Goal: Information Seeking & Learning: Check status

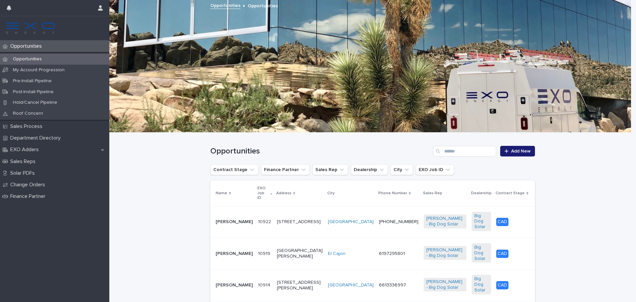
click at [221, 219] on p "[PERSON_NAME]" at bounding box center [234, 222] width 37 height 6
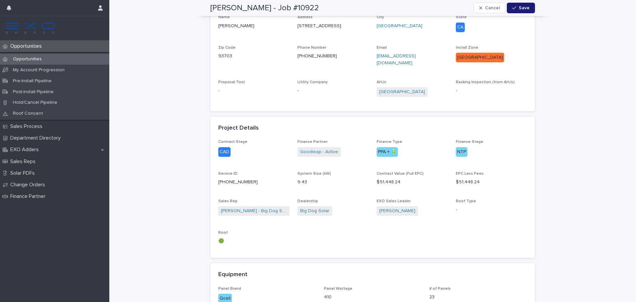
scroll to position [331, 0]
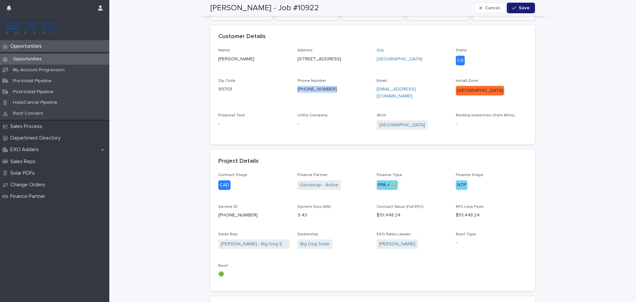
drag, startPoint x: 328, startPoint y: 89, endPoint x: 293, endPoint y: 92, distance: 34.9
click at [293, 92] on div "Name [PERSON_NAME] Address [STREET_ADDRESS][US_STATE] Phone Number [PHONE_NUMBE…" at bounding box center [372, 92] width 309 height 88
copy link "[PHONE_NUMBER]"
click at [271, 150] on div "Project Details" at bounding box center [372, 161] width 325 height 23
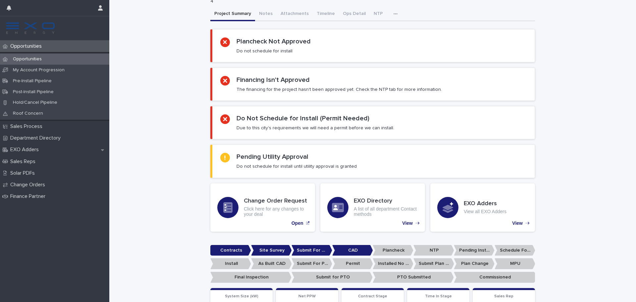
scroll to position [0, 0]
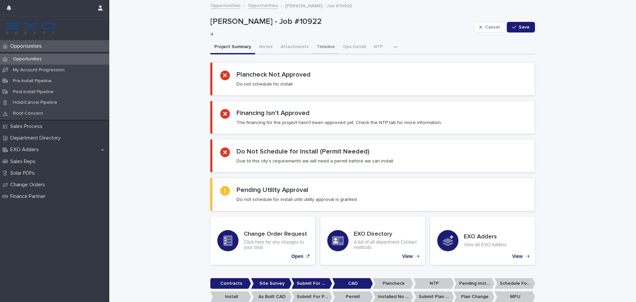
click at [316, 49] on button "Timeline" at bounding box center [326, 47] width 26 height 14
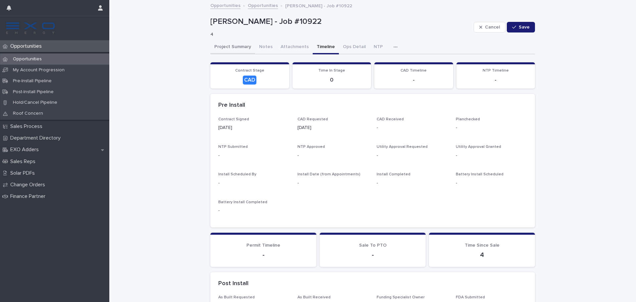
click at [222, 45] on button "Project Summary" at bounding box center [232, 47] width 45 height 14
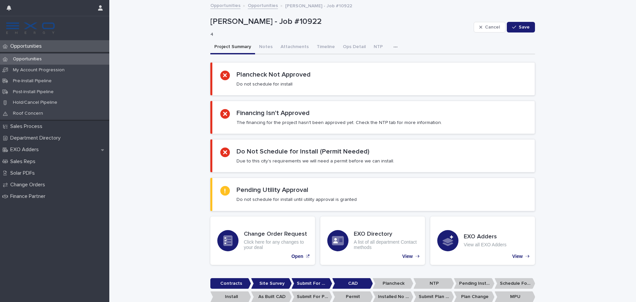
click at [31, 51] on div "Opportunities" at bounding box center [54, 46] width 109 height 12
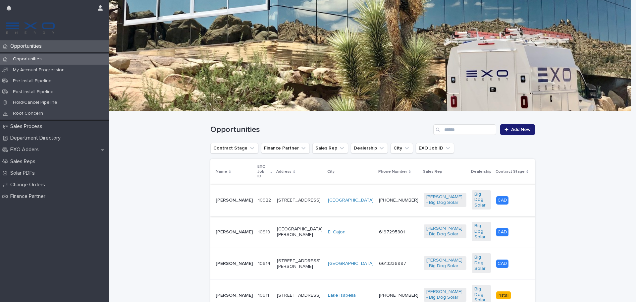
scroll to position [33, 0]
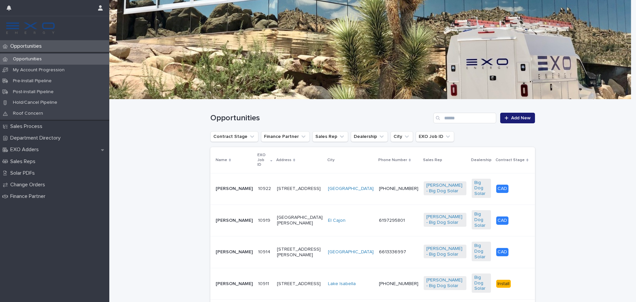
click at [216, 249] on p "[PERSON_NAME]" at bounding box center [234, 252] width 37 height 6
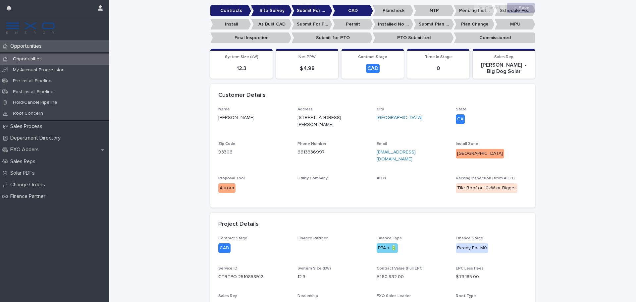
scroll to position [199, 0]
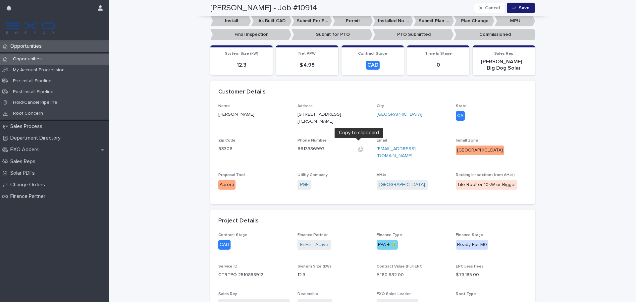
click at [358, 146] on icon "button" at bounding box center [360, 148] width 5 height 5
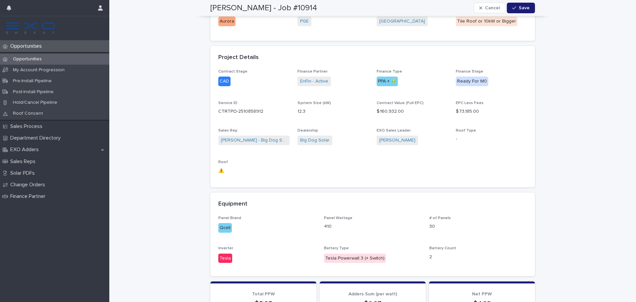
scroll to position [328, 0]
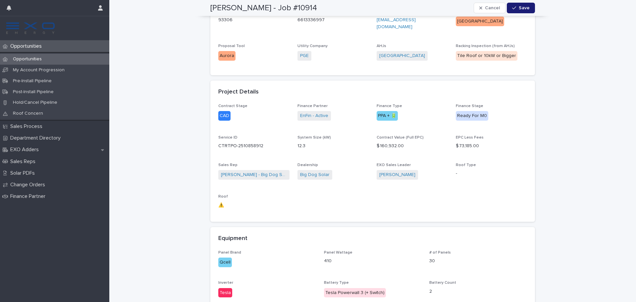
click at [24, 59] on p "Opportunities" at bounding box center [27, 59] width 39 height 6
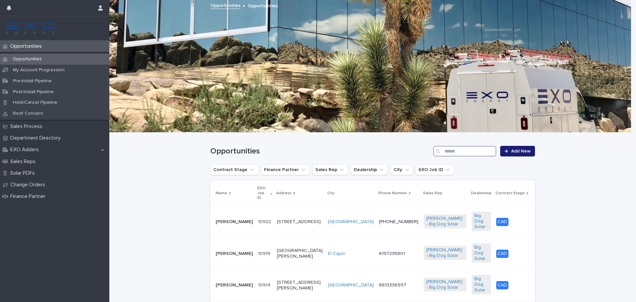
drag, startPoint x: 468, startPoint y: 151, endPoint x: 464, endPoint y: 152, distance: 3.6
click at [468, 151] on input "Search" at bounding box center [464, 151] width 63 height 11
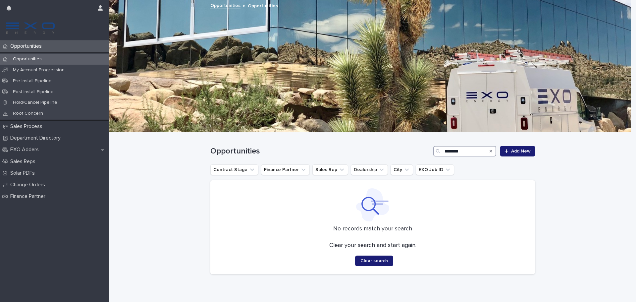
type input "********"
click at [61, 53] on div "Opportunities My Account Progression Pre-Install Pipeline Post-Install Pipeline…" at bounding box center [54, 86] width 109 height 69
click at [63, 50] on div "Opportunities" at bounding box center [54, 46] width 109 height 12
